Goal: Connect with others: Establish contact or relationships with other users

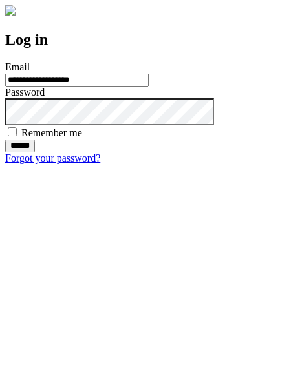
type input "**********"
click at [35, 152] on input "******" at bounding box center [20, 145] width 30 height 13
